Goal: Task Accomplishment & Management: Manage account settings

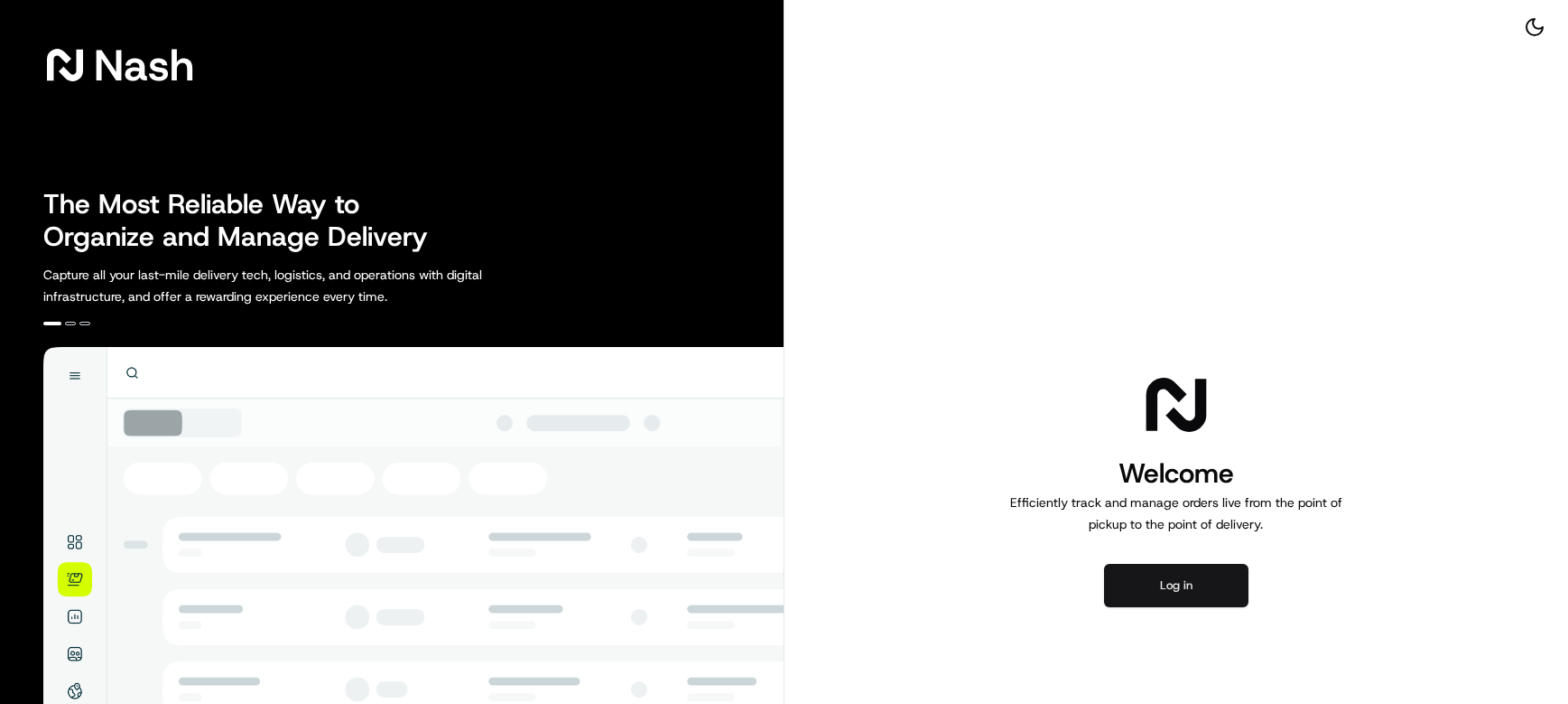
click at [1174, 598] on button "Log in" at bounding box center [1176, 585] width 144 height 43
